Goal: Information Seeking & Learning: Understand process/instructions

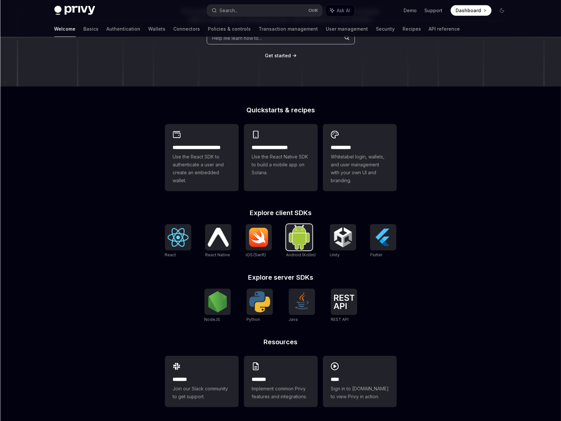
scroll to position [102, 0]
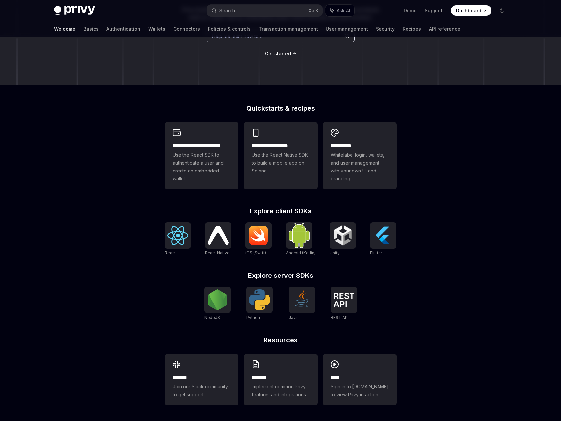
drag, startPoint x: 128, startPoint y: 244, endPoint x: 123, endPoint y: 246, distance: 5.4
click at [128, 244] on div "**********" at bounding box center [280, 177] width 561 height 487
type textarea "*"
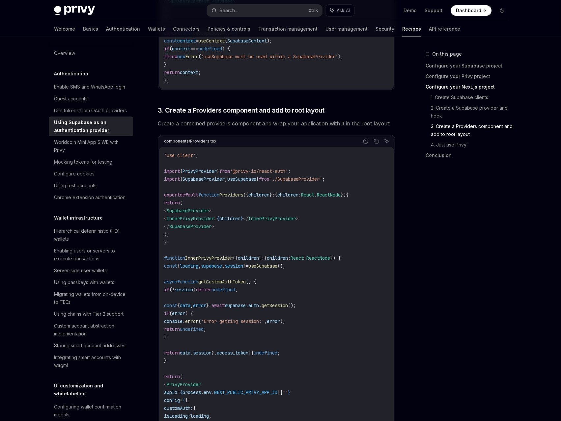
scroll to position [1186, 0]
drag, startPoint x: 184, startPoint y: 215, endPoint x: 224, endPoint y: 229, distance: 42.1
click at [222, 228] on code "'use client' ; import { PrivyProvider } from '@privy-io/react-auth' ; import { …" at bounding box center [276, 331] width 225 height 356
click at [212, 229] on span "SupabaseProvider" at bounding box center [190, 228] width 42 height 6
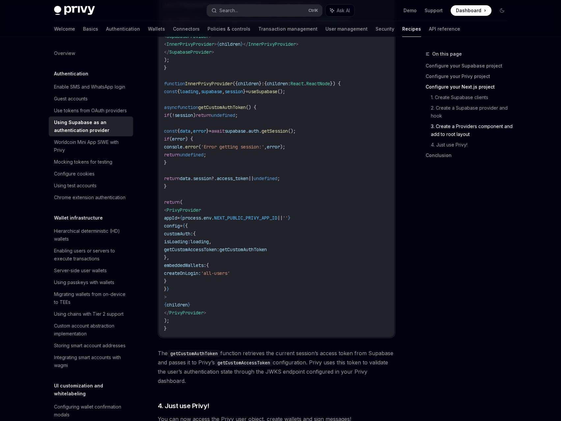
scroll to position [1549, 0]
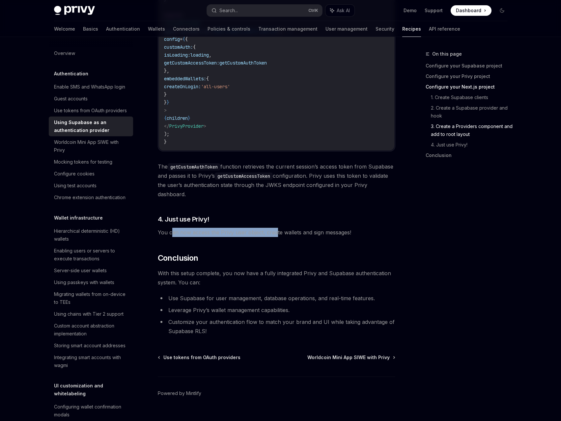
drag, startPoint x: 214, startPoint y: 240, endPoint x: 297, endPoint y: 237, distance: 82.4
click at [278, 237] on span "You can now access the Privy user object, create wallets and sign messages!" at bounding box center [277, 232] width 238 height 9
click at [307, 237] on span "You can now access the Privy user object, create wallets and sign messages!" at bounding box center [277, 232] width 238 height 9
drag, startPoint x: 231, startPoint y: 236, endPoint x: 290, endPoint y: 235, distance: 59.0
click at [282, 235] on span "You can now access the Privy user object, create wallets and sign messages!" at bounding box center [277, 232] width 238 height 9
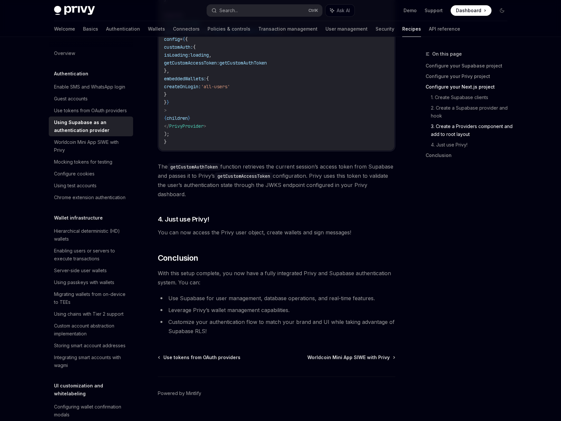
click at [297, 235] on span "You can now access the Privy user object, create wallets and sign messages!" at bounding box center [277, 232] width 238 height 9
drag, startPoint x: 162, startPoint y: 163, endPoint x: 220, endPoint y: 199, distance: 68.8
click at [222, 199] on span "The getCustomAuthToken function retrieves the current session’s access token fr…" at bounding box center [277, 180] width 238 height 37
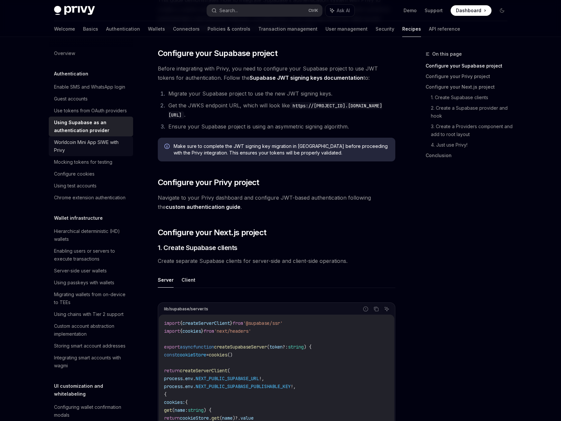
scroll to position [99, 0]
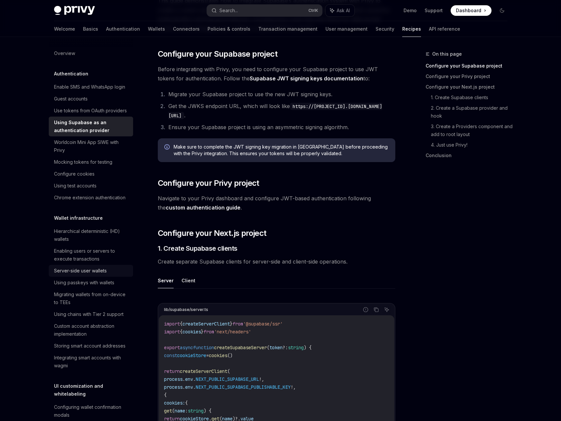
click at [109, 275] on div "Server-side user wallets" at bounding box center [91, 271] width 75 height 8
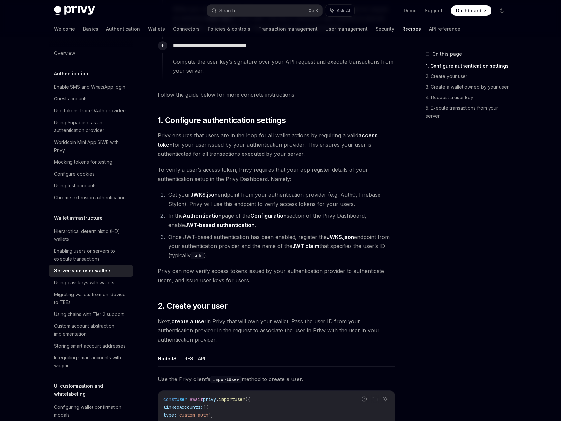
scroll to position [494, 0]
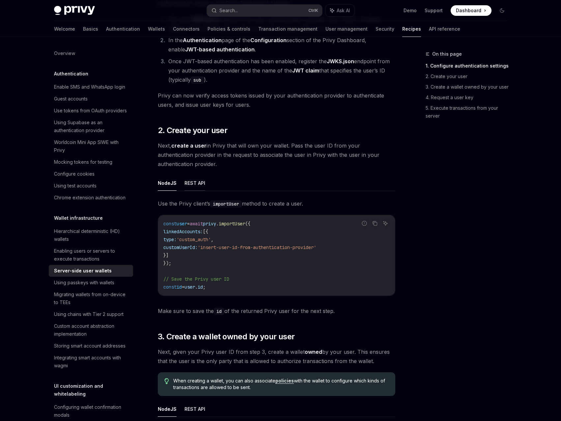
click at [195, 182] on button "REST API" at bounding box center [195, 182] width 21 height 15
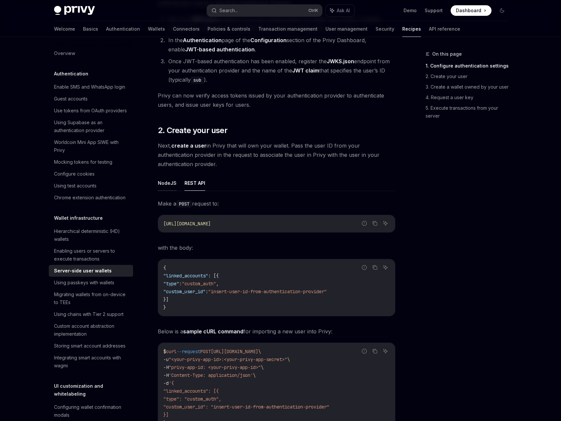
click at [169, 184] on button "NodeJS" at bounding box center [167, 182] width 19 height 15
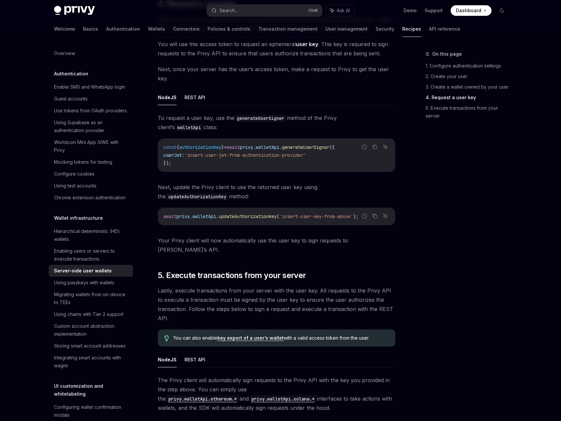
scroll to position [1111, 0]
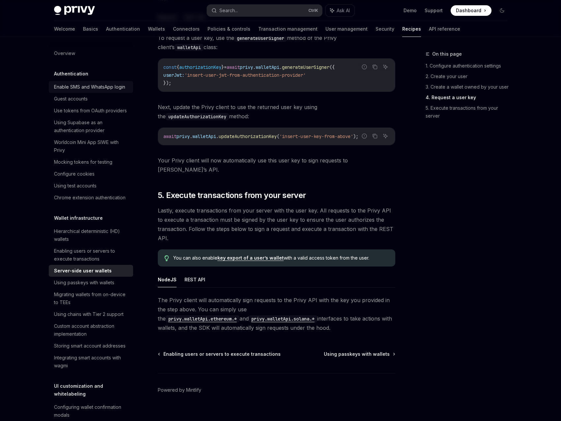
click at [76, 85] on div "Enable SMS and WhatsApp login" at bounding box center [89, 87] width 71 height 8
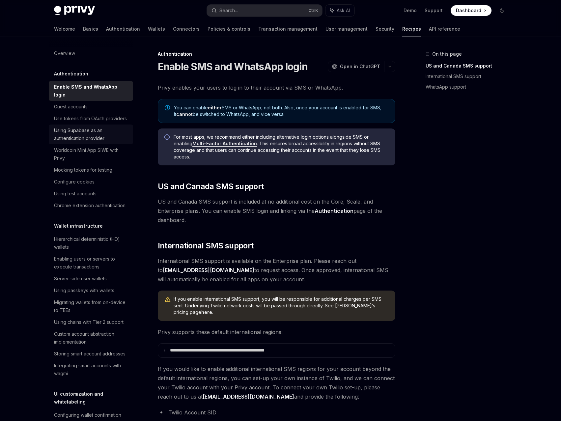
click at [75, 142] on div "Using Supabase as an authentication provider" at bounding box center [91, 135] width 75 height 16
type textarea "*"
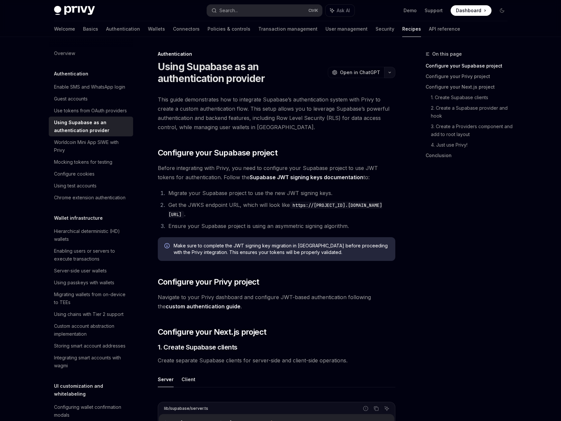
click at [390, 73] on icon "button" at bounding box center [390, 72] width 8 height 3
click at [363, 123] on div "Copy page as Markdown for LLMs" at bounding box center [358, 123] width 64 height 5
